Goal: Task Accomplishment & Management: Use online tool/utility

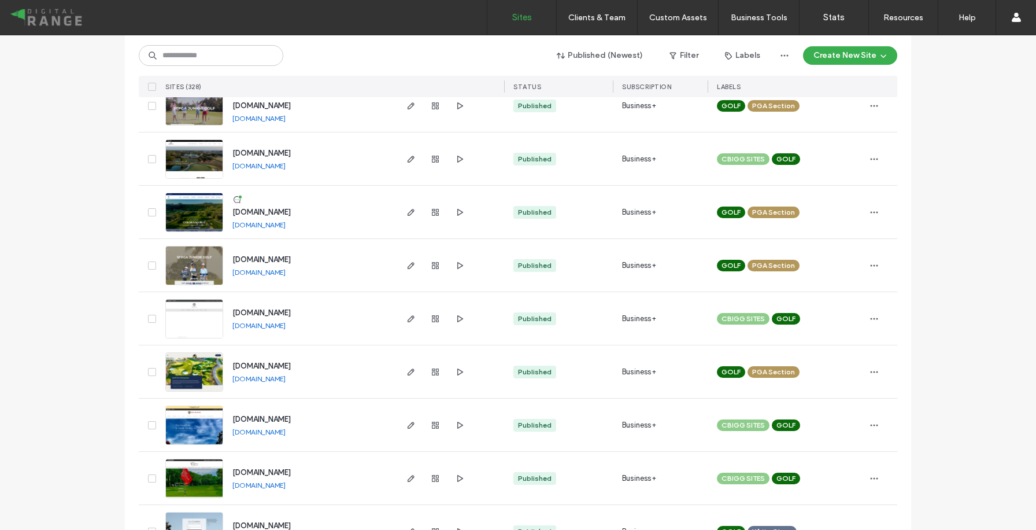
scroll to position [28, 0]
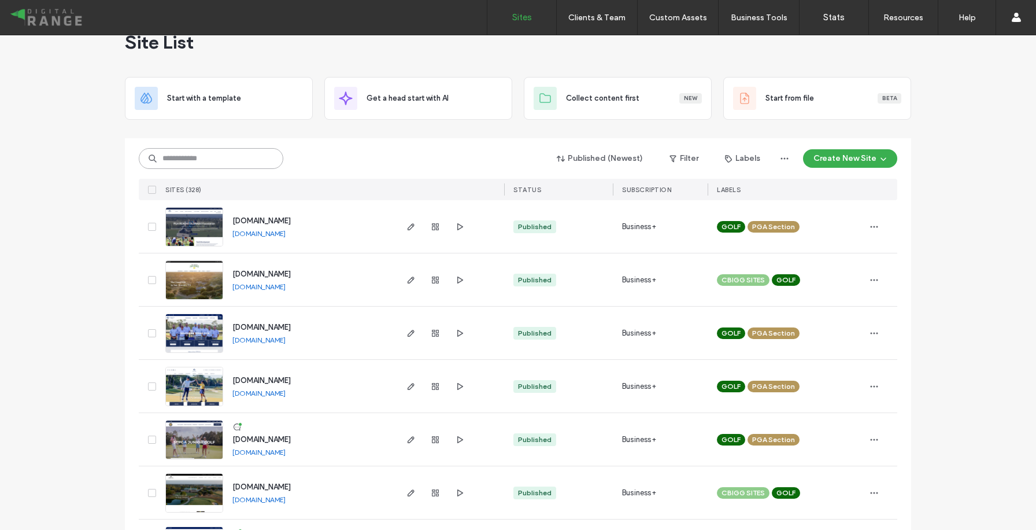
click at [238, 160] on input at bounding box center [211, 158] width 145 height 21
type input "******"
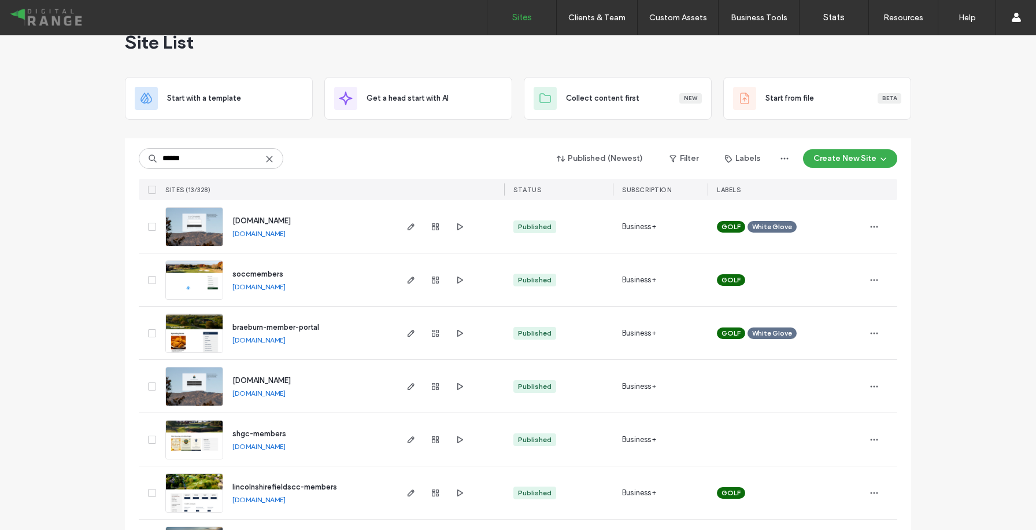
click at [273, 219] on span "[DOMAIN_NAME]" at bounding box center [261, 220] width 58 height 9
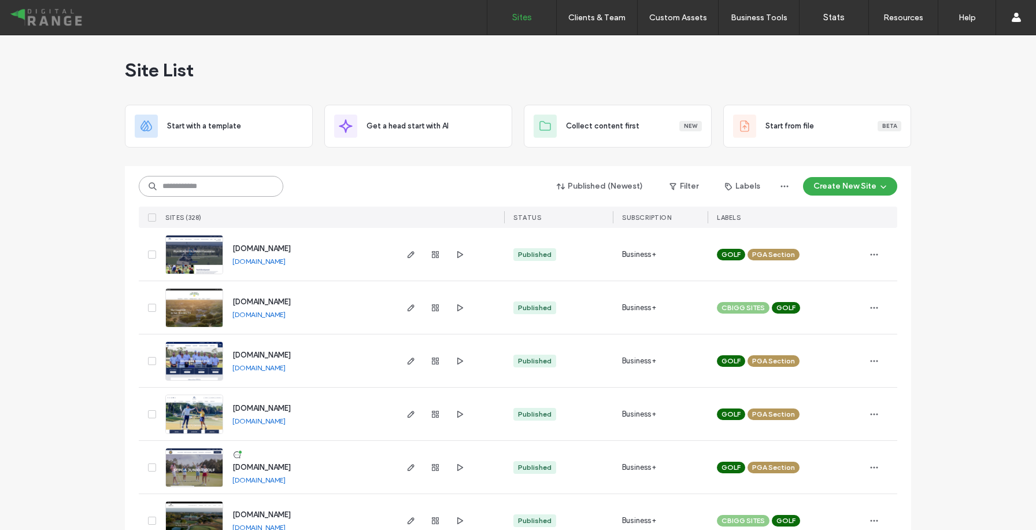
click at [253, 187] on input at bounding box center [211, 186] width 145 height 21
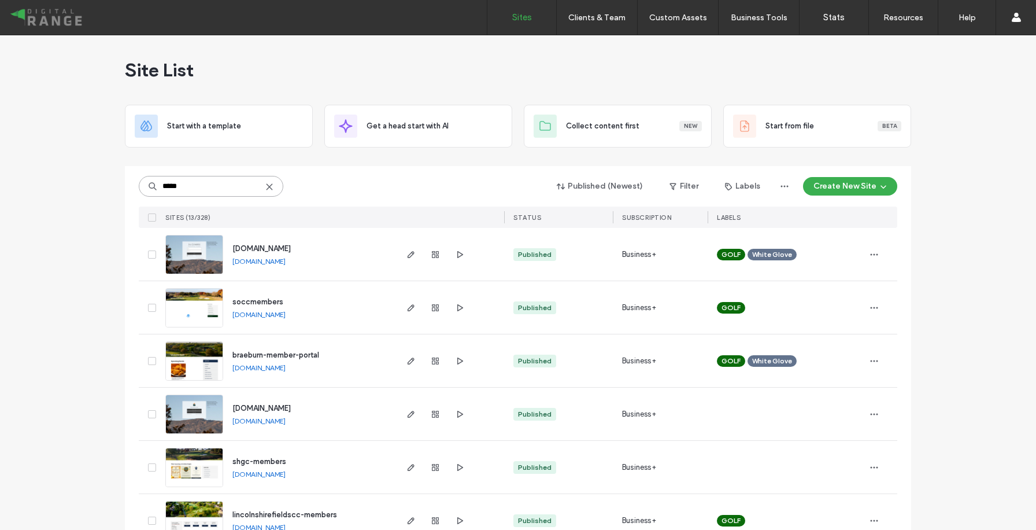
type input "*****"
click at [255, 245] on span "[DOMAIN_NAME]" at bounding box center [261, 248] width 58 height 9
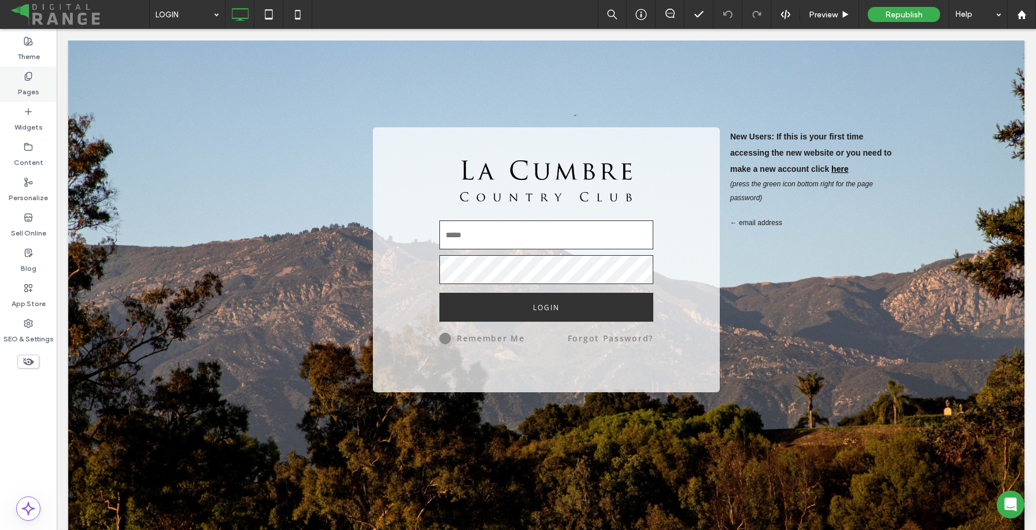
click at [34, 93] on label "Pages" at bounding box center [28, 89] width 21 height 16
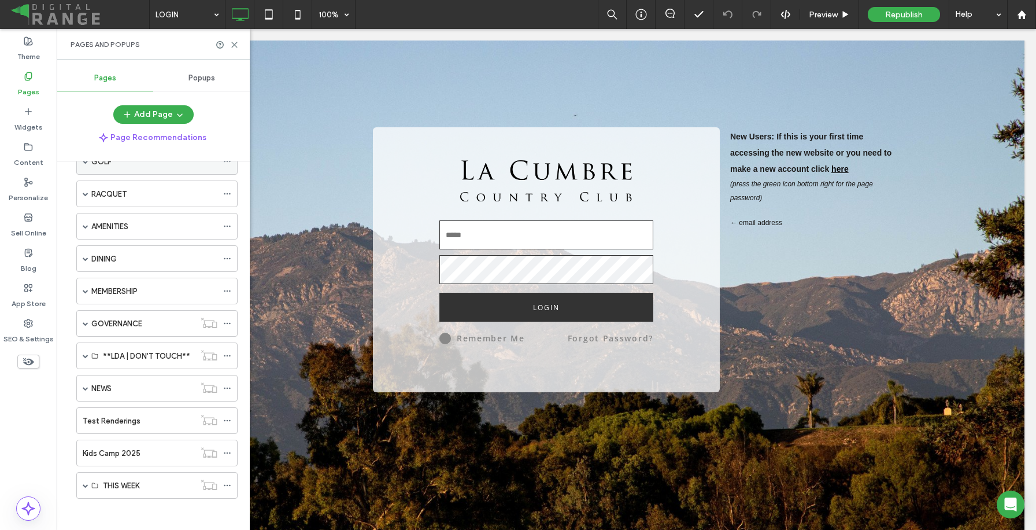
scroll to position [240, 0]
click at [87, 354] on span at bounding box center [86, 352] width 6 height 6
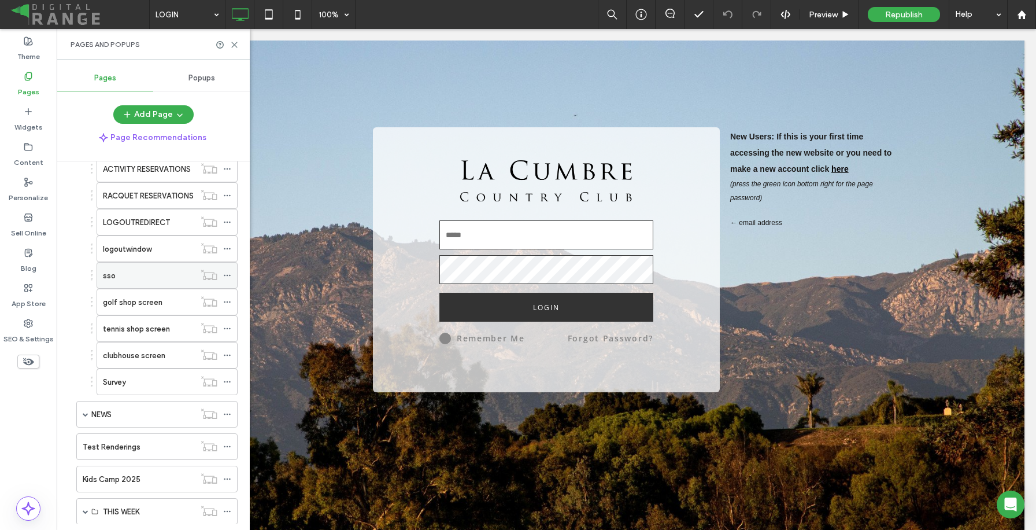
scroll to position [665, 0]
click at [151, 275] on label "golf shop screen" at bounding box center [133, 272] width 60 height 20
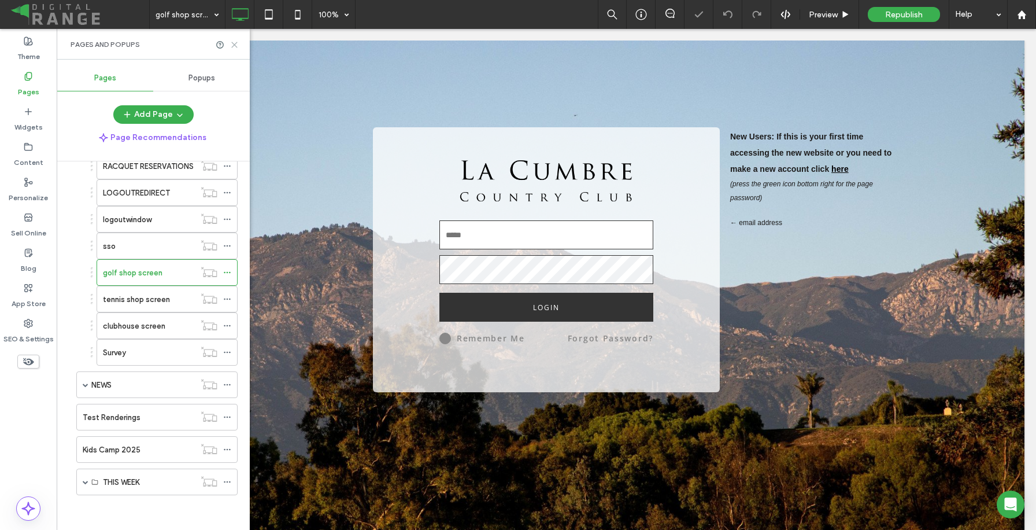
click at [233, 45] on icon at bounding box center [234, 44] width 9 height 9
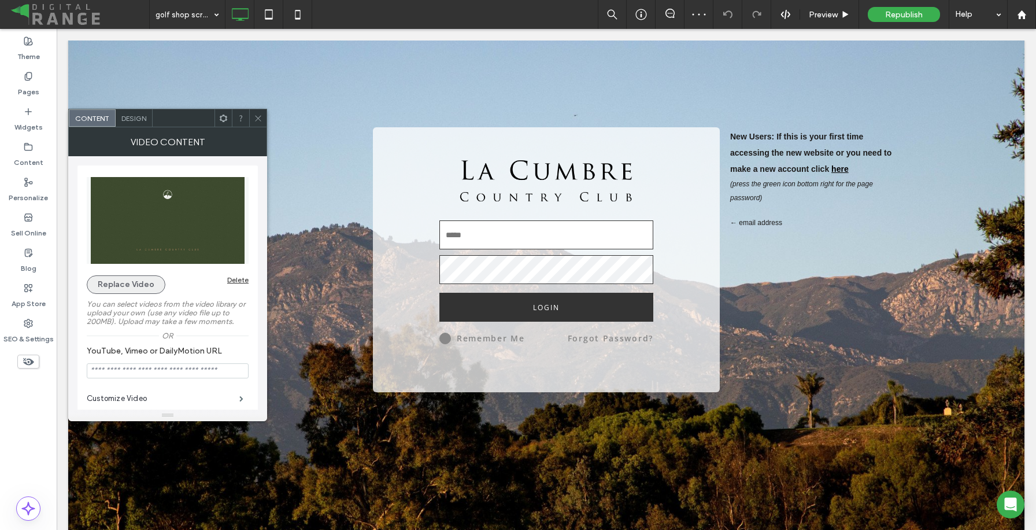
click at [154, 280] on button "Replace Video" at bounding box center [126, 284] width 79 height 18
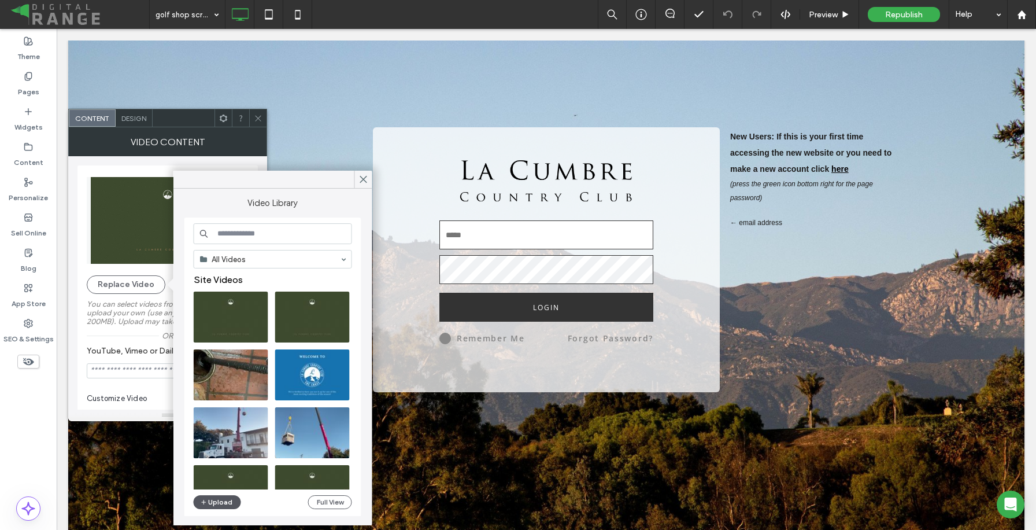
click at [218, 500] on button "Upload" at bounding box center [217, 502] width 47 height 14
click at [220, 498] on button "Upload" at bounding box center [217, 502] width 47 height 14
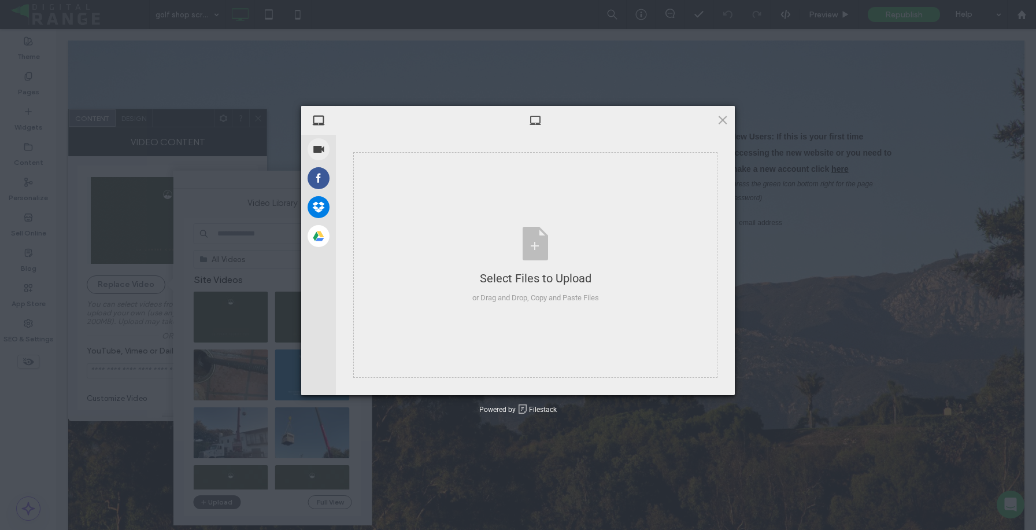
click at [228, 504] on div "My Device Record Video Facebook Dropbox Google Drive Select Files to Upload or …" at bounding box center [518, 265] width 1036 height 530
click at [512, 251] on div "Select Files to Upload or Drag and Drop, Copy and Paste Files" at bounding box center [535, 265] width 127 height 77
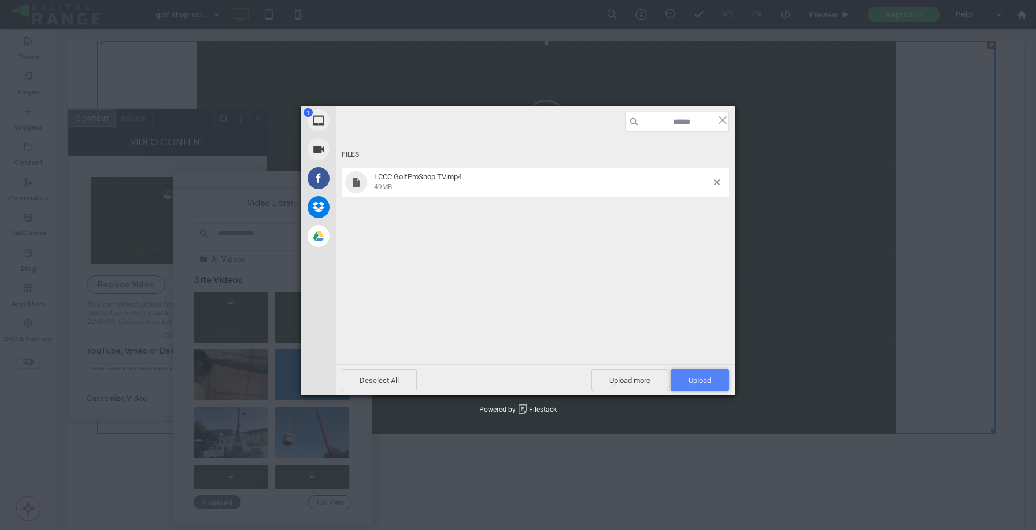
click at [703, 373] on span "Upload 1" at bounding box center [700, 380] width 58 height 22
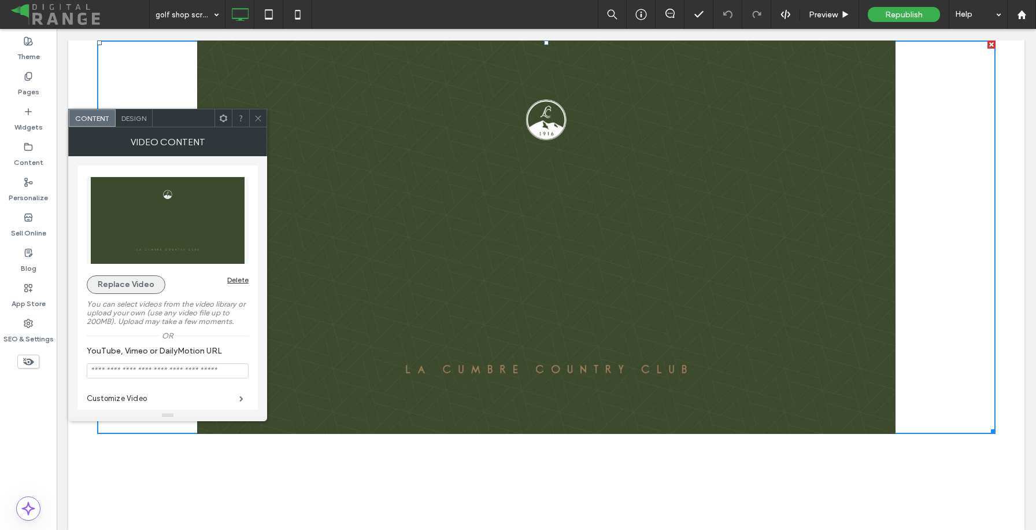
click at [146, 285] on button "Replace Video" at bounding box center [126, 284] width 79 height 18
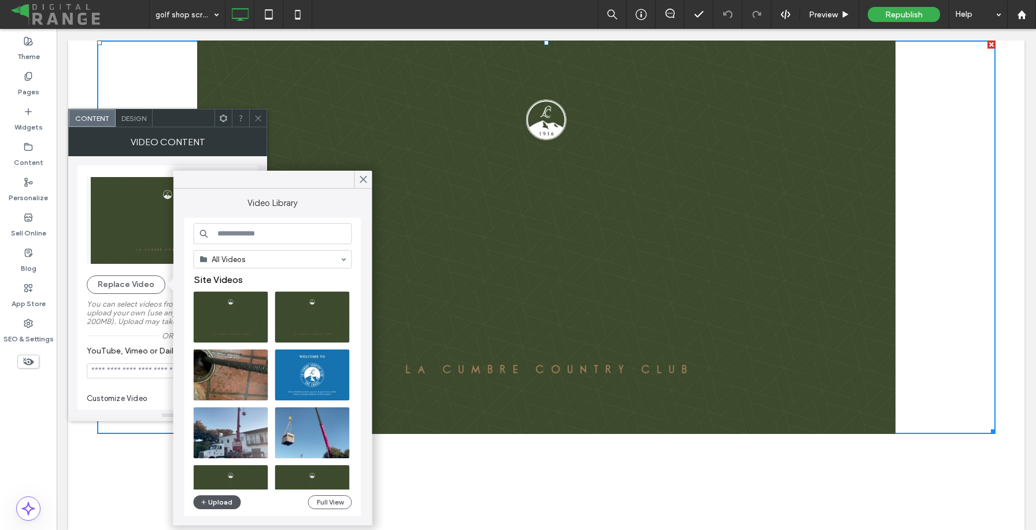
click at [220, 499] on button "Upload" at bounding box center [217, 502] width 47 height 14
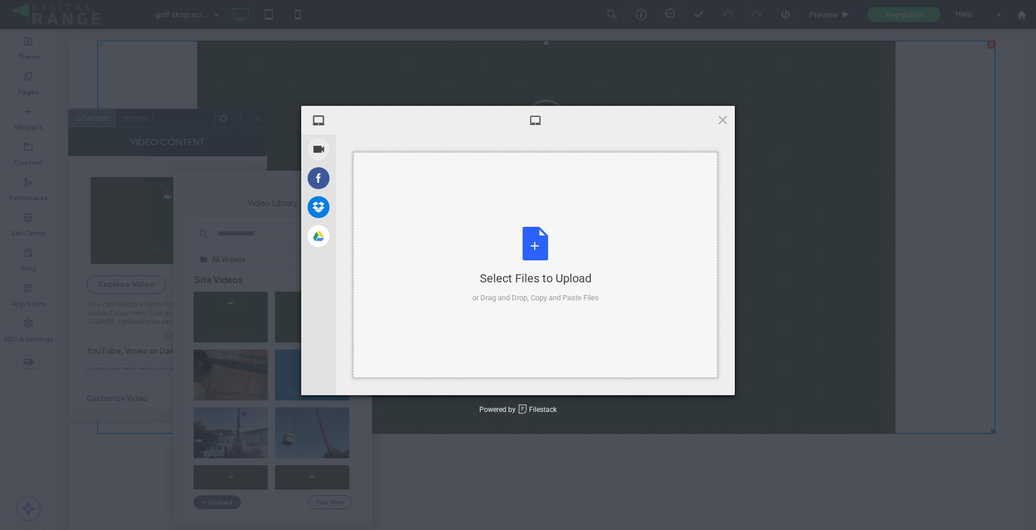
click at [394, 213] on div "Select Files to Upload or Drag and Drop, Copy and Paste Files" at bounding box center [535, 264] width 364 height 225
